Goal: Information Seeking & Learning: Learn about a topic

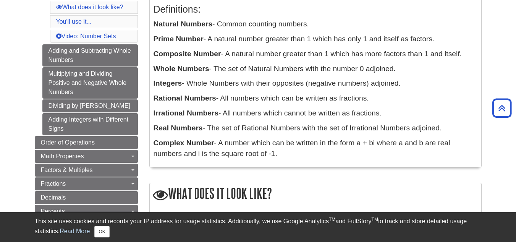
scroll to position [165, 0]
drag, startPoint x: 154, startPoint y: 21, endPoint x: 433, endPoint y: 159, distance: 311.6
click at [433, 159] on div "Definitions: Natural Numbers - Common counting numbers. Prime Number - A natura…" at bounding box center [315, 79] width 324 height 167
copy div "Natural Numbers - Common counting numbers. Prime Number - A natural number grea…"
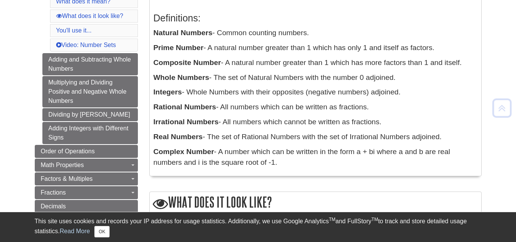
scroll to position [155, 0]
drag, startPoint x: 156, startPoint y: 32, endPoint x: 294, endPoint y: 163, distance: 190.7
click at [294, 163] on div "Definitions: Natural Numbers - Common counting numbers. Prime Number - A natura…" at bounding box center [315, 88] width 324 height 167
copy div "Natural Numbers - Common counting numbers. Prime Number - A natural number grea…"
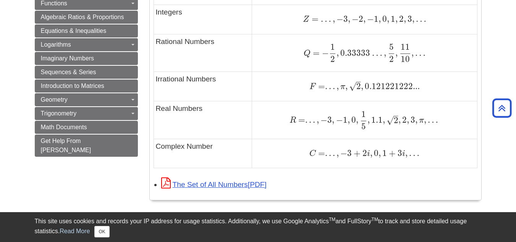
scroll to position [538, 0]
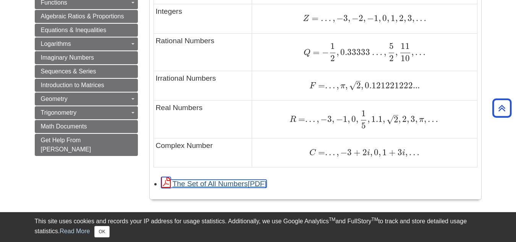
click at [201, 185] on link "The Set of All Numbers" at bounding box center [213, 183] width 105 height 8
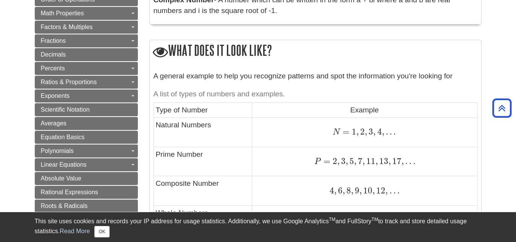
scroll to position [307, 0]
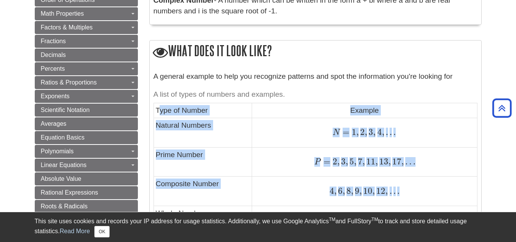
drag, startPoint x: 158, startPoint y: 110, endPoint x: 367, endPoint y: 200, distance: 228.3
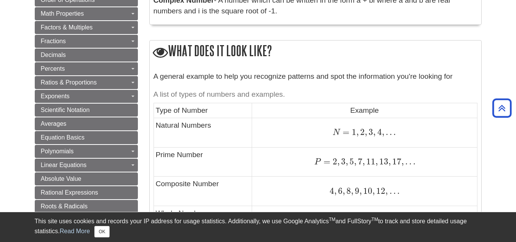
click at [154, 108] on td "Type of Number" at bounding box center [202, 110] width 99 height 15
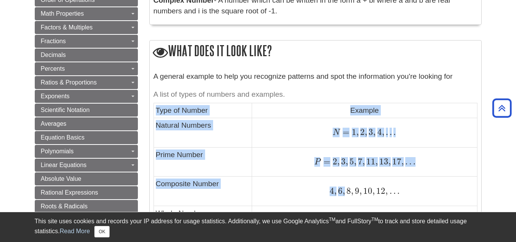
drag, startPoint x: 157, startPoint y: 110, endPoint x: 346, endPoint y: 190, distance: 205.4
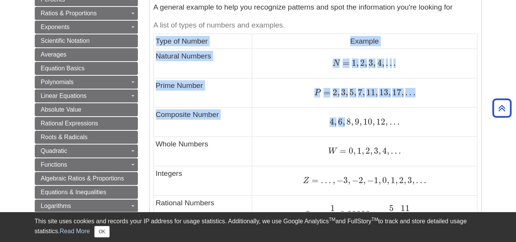
scroll to position [376, 0]
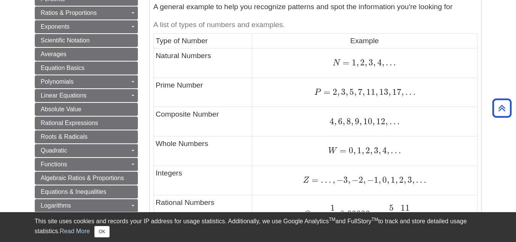
drag, startPoint x: 315, startPoint y: 170, endPoint x: 154, endPoint y: 46, distance: 203.2
click at [154, 46] on td "Type of Number" at bounding box center [202, 41] width 99 height 15
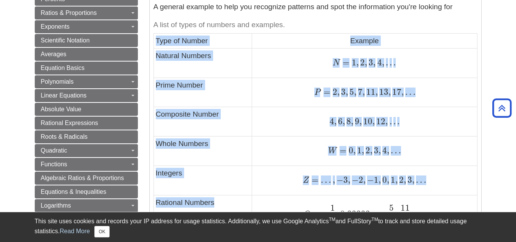
drag, startPoint x: 157, startPoint y: 40, endPoint x: 372, endPoint y: 196, distance: 265.8
click at [372, 196] on tbody "Type of Number Example Natural Numbers N = 1 , 2 , 3 , 4 , . . . N = 1 , 2 , 3 …" at bounding box center [314, 181] width 323 height 295
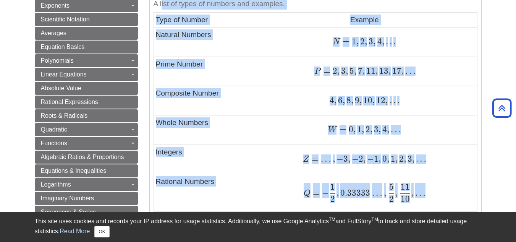
scroll to position [396, 0]
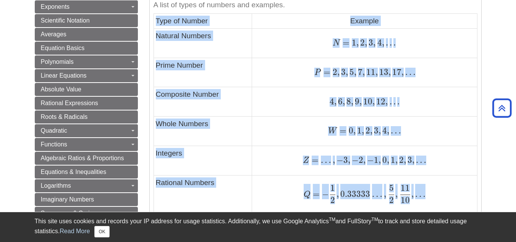
drag, startPoint x: 430, startPoint y: 131, endPoint x: 157, endPoint y: 19, distance: 295.0
click at [157, 19] on tbody "Type of Number Example Natural Numbers N = 1 , 2 , 3 , 4 , . . . N = 1 , 2 , 3 …" at bounding box center [314, 161] width 323 height 295
copy tbody "Type of Number Example Natural Numbers N = 1 , 2 , 3 , 4 , . . . N = 1 , 2 , 3 …"
